Goal: Task Accomplishment & Management: Manage account settings

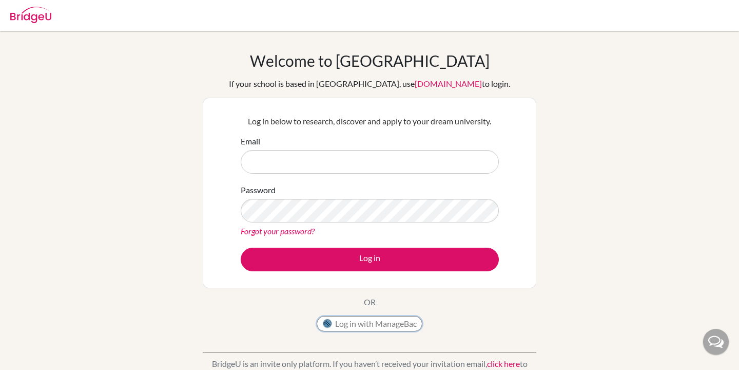
click at [359, 325] on button "Log in with ManageBac" at bounding box center [370, 323] width 106 height 15
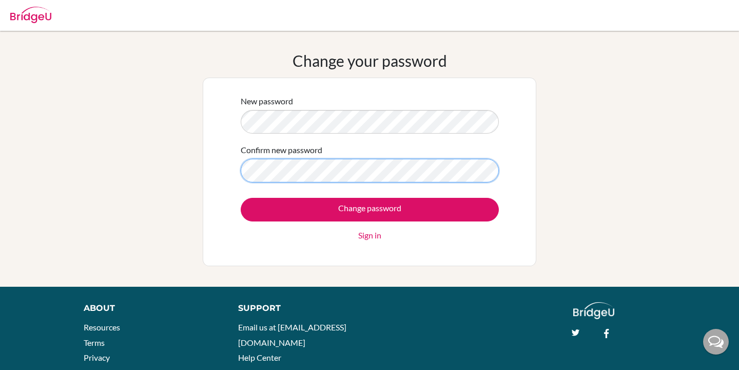
click at [241, 198] on input "Change password" at bounding box center [370, 210] width 258 height 24
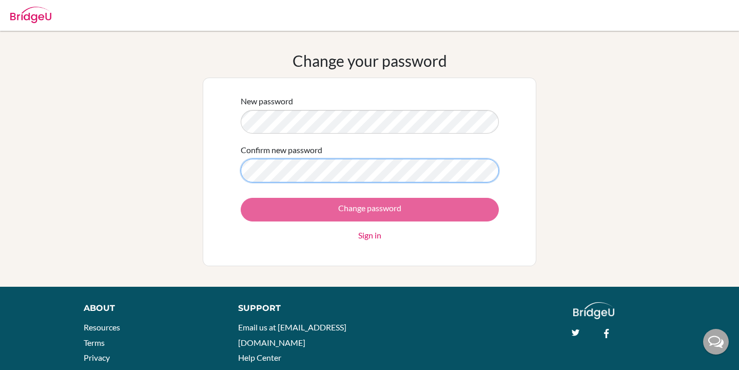
scroll to position [3, 0]
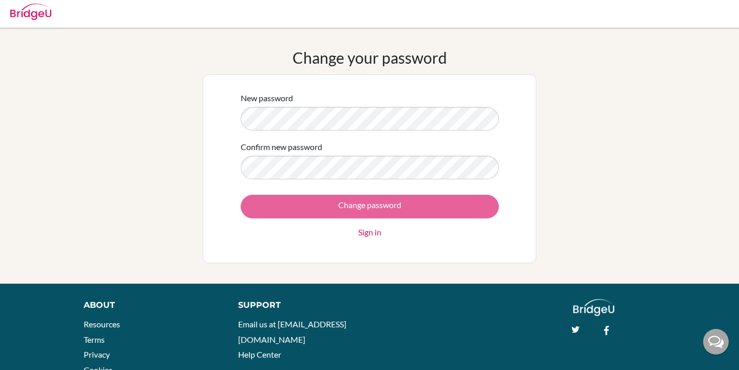
click at [311, 212] on div "Change password Sign in" at bounding box center [370, 217] width 258 height 44
click at [316, 204] on div "Change password Sign in" at bounding box center [370, 217] width 258 height 44
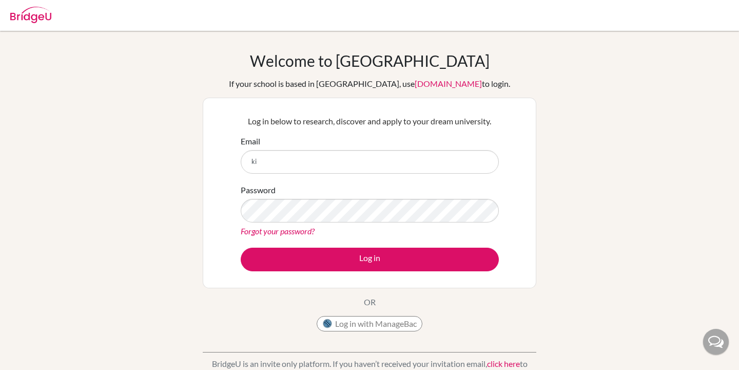
type input "k"
type input "[EMAIL_ADDRESS][DOMAIN_NAME]"
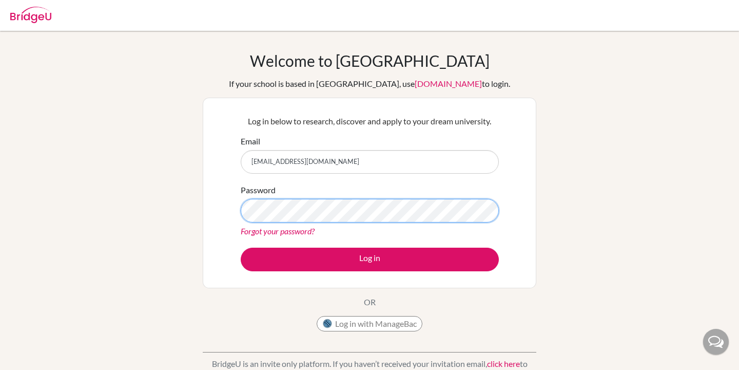
click at [241, 248] on button "Log in" at bounding box center [370, 260] width 258 height 24
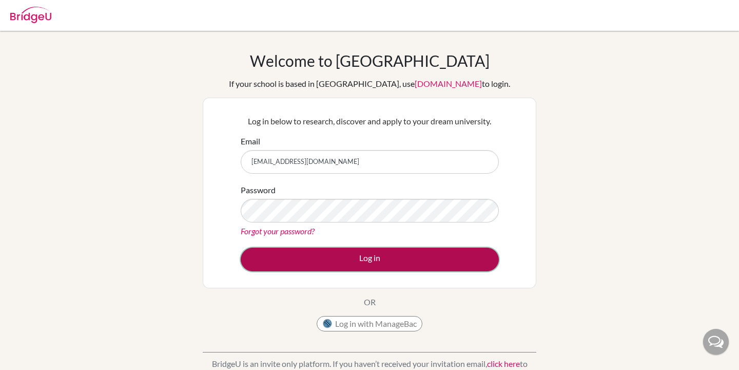
click at [353, 263] on button "Log in" at bounding box center [370, 260] width 258 height 24
